Goal: Transaction & Acquisition: Book appointment/travel/reservation

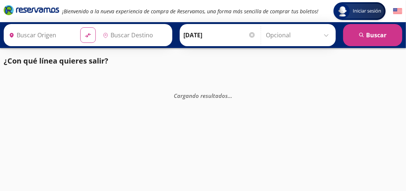
type input "[GEOGRAPHIC_DATA], [GEOGRAPHIC_DATA]"
type input "Santiago de Querétaro, [GEOGRAPHIC_DATA]"
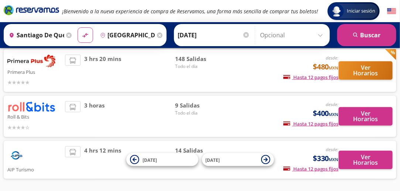
scroll to position [154, 0]
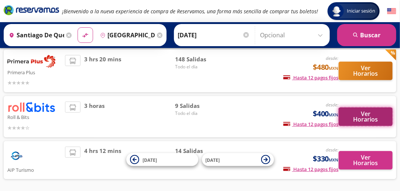
click at [371, 125] on button "Ver Horarios" at bounding box center [366, 117] width 54 height 18
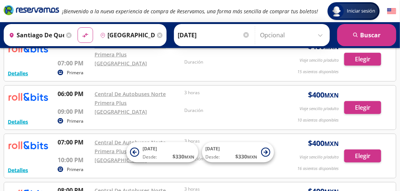
scroll to position [296, 0]
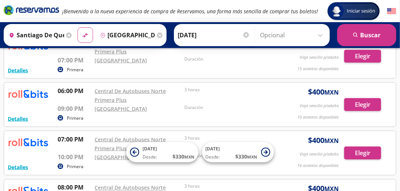
click at [362, 14] on button "Elegir" at bounding box center [362, 7] width 37 height 13
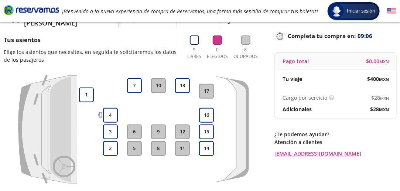
scroll to position [45, 0]
